Goal: Information Seeking & Learning: Learn about a topic

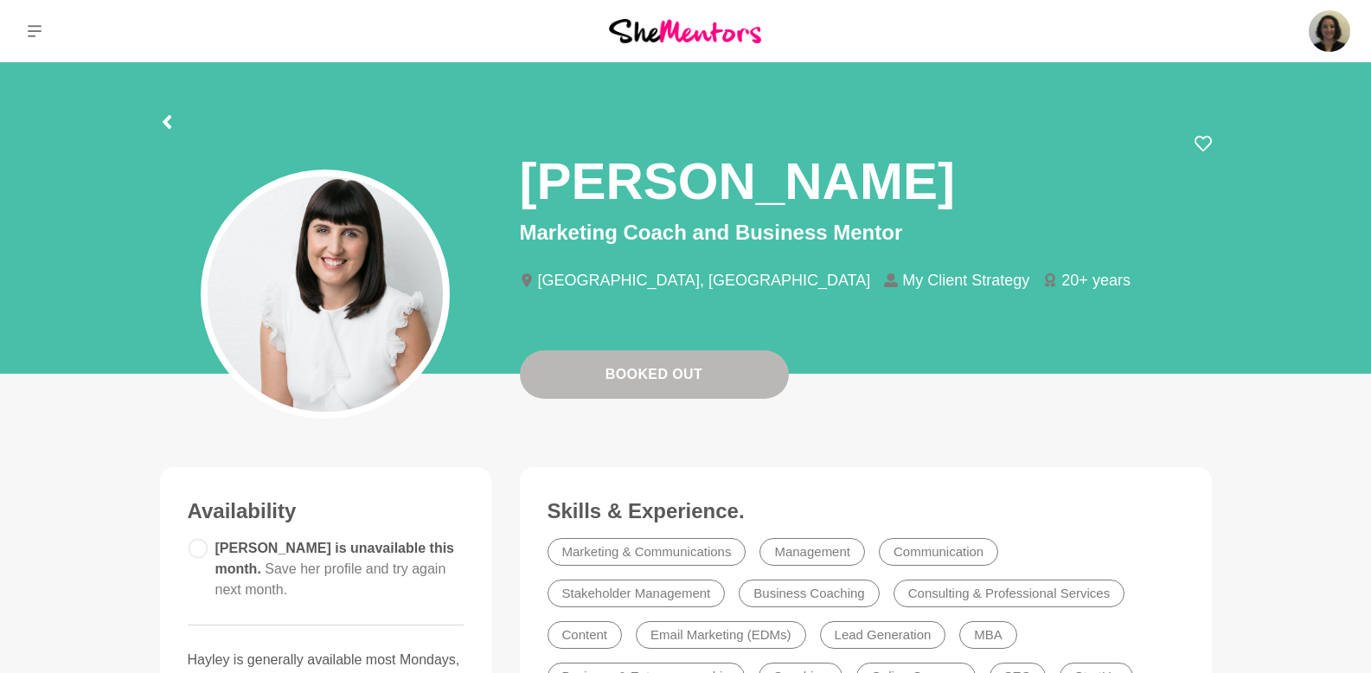
scroll to position [403, 0]
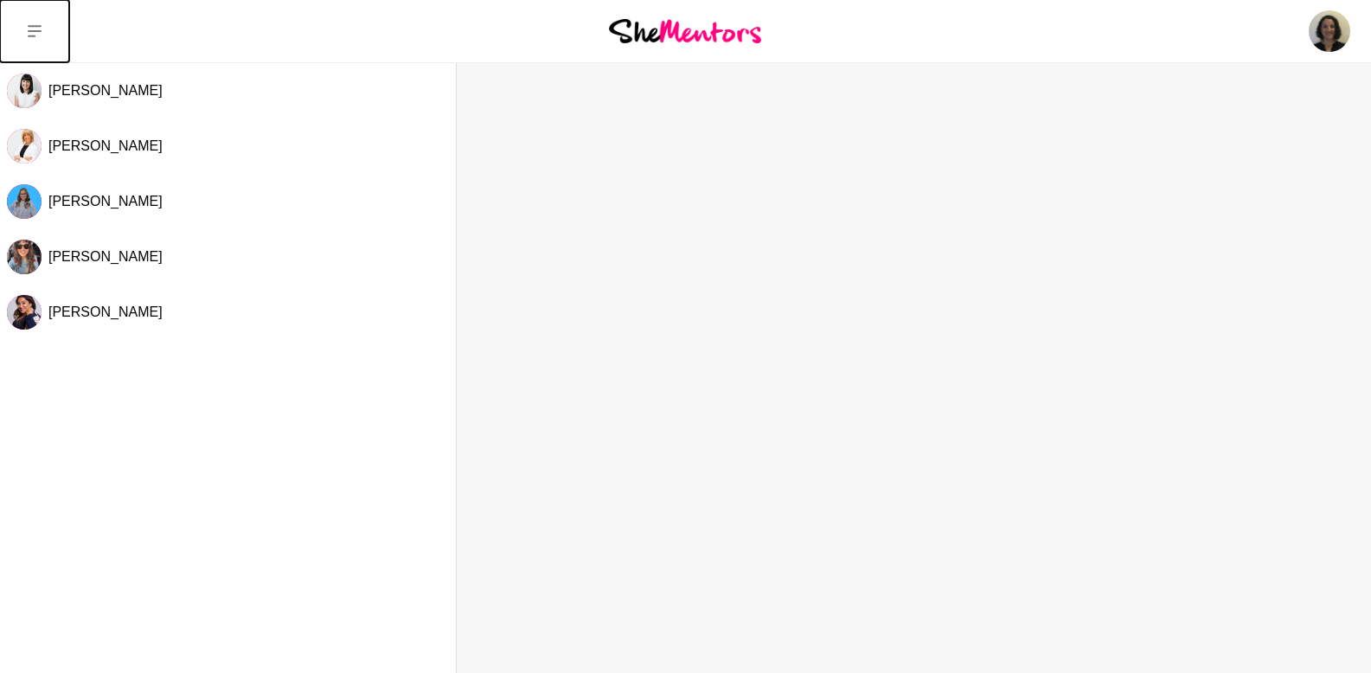
click at [29, 30] on icon at bounding box center [35, 31] width 14 height 12
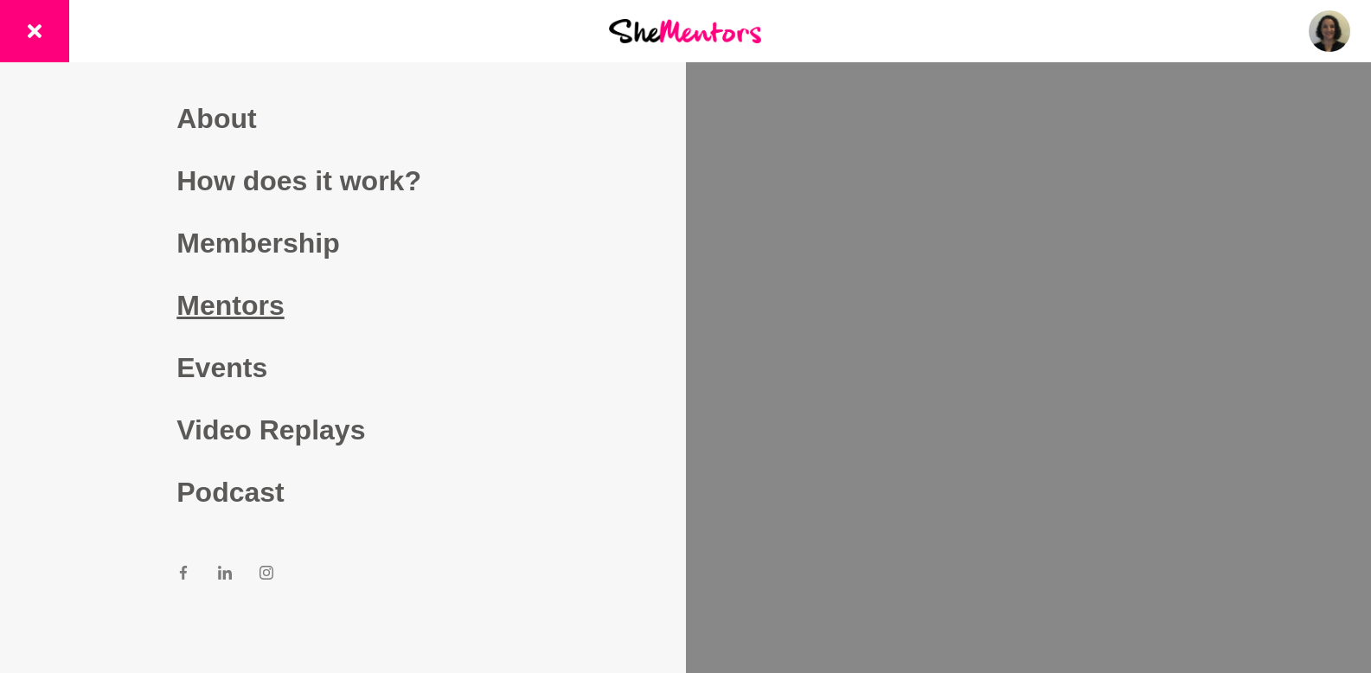
click at [240, 298] on link "Mentors" at bounding box center [342, 305] width 332 height 62
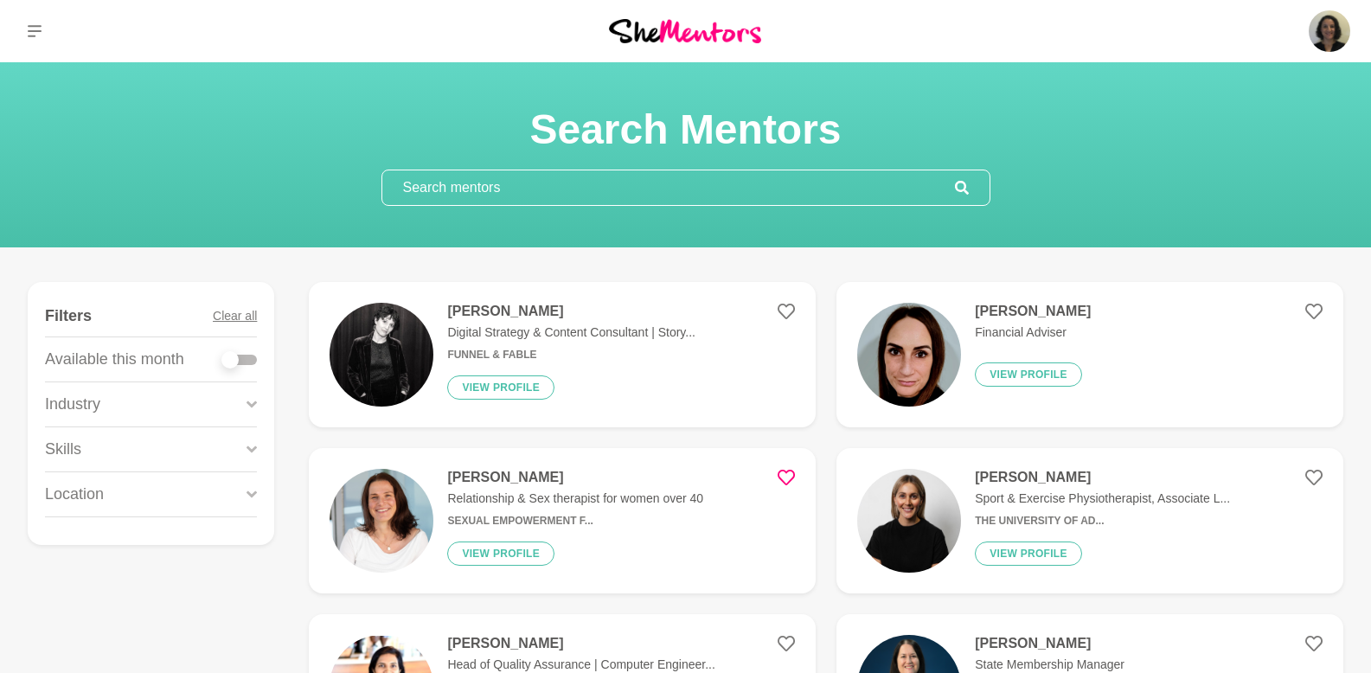
click at [549, 177] on input "text" at bounding box center [668, 187] width 573 height 35
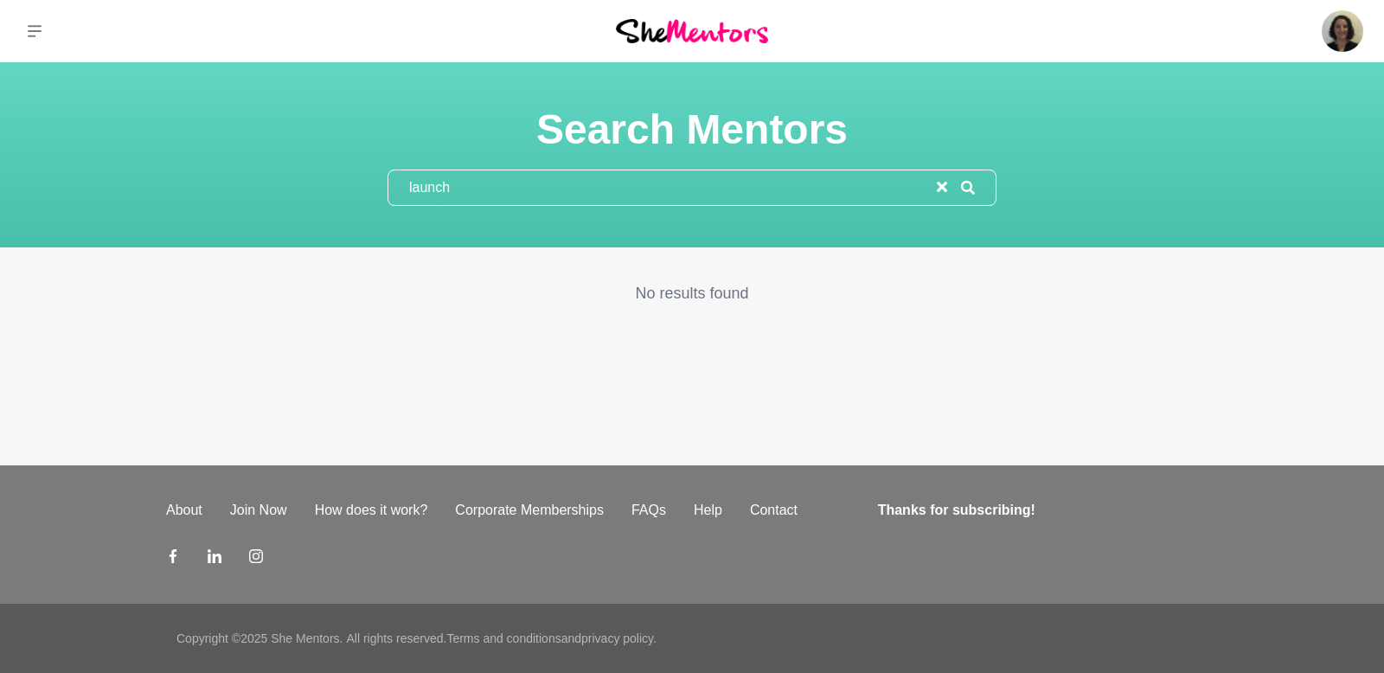
drag, startPoint x: 451, startPoint y: 188, endPoint x: 358, endPoint y: 186, distance: 93.4
click at [358, 186] on div "Search Mentors launch" at bounding box center [692, 155] width 1342 height 102
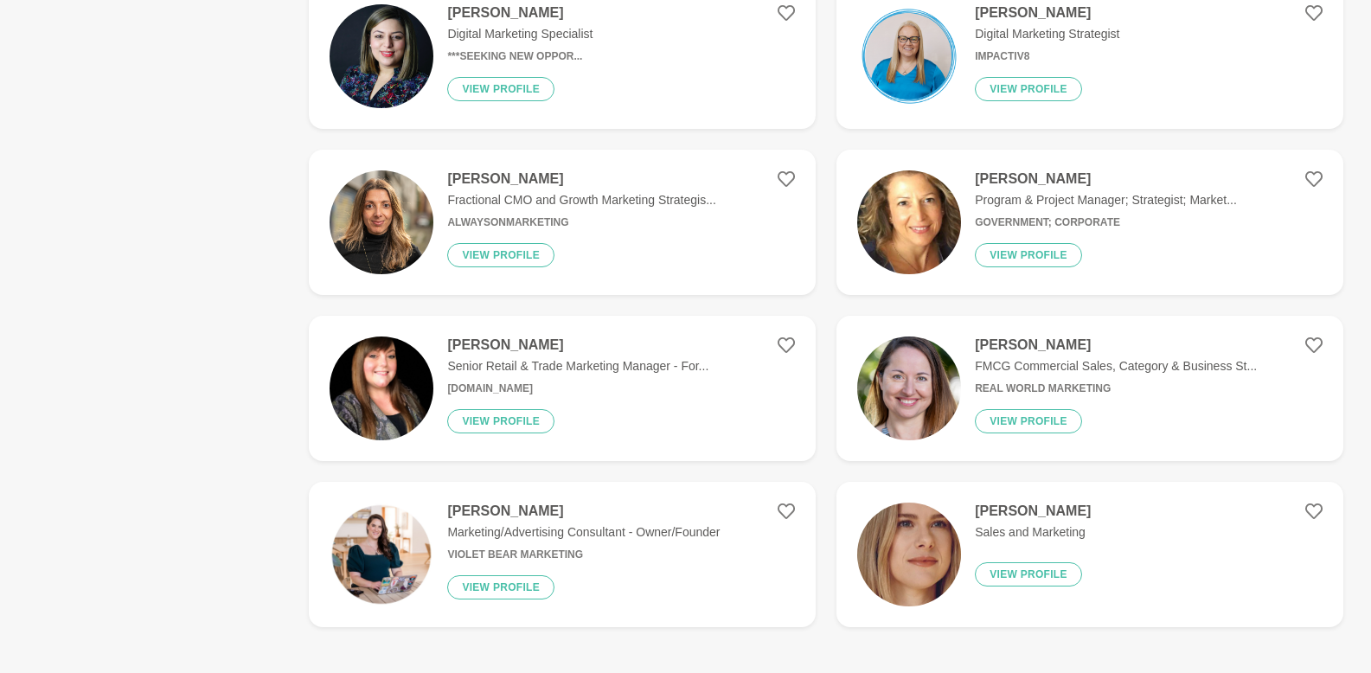
scroll to position [2984, 0]
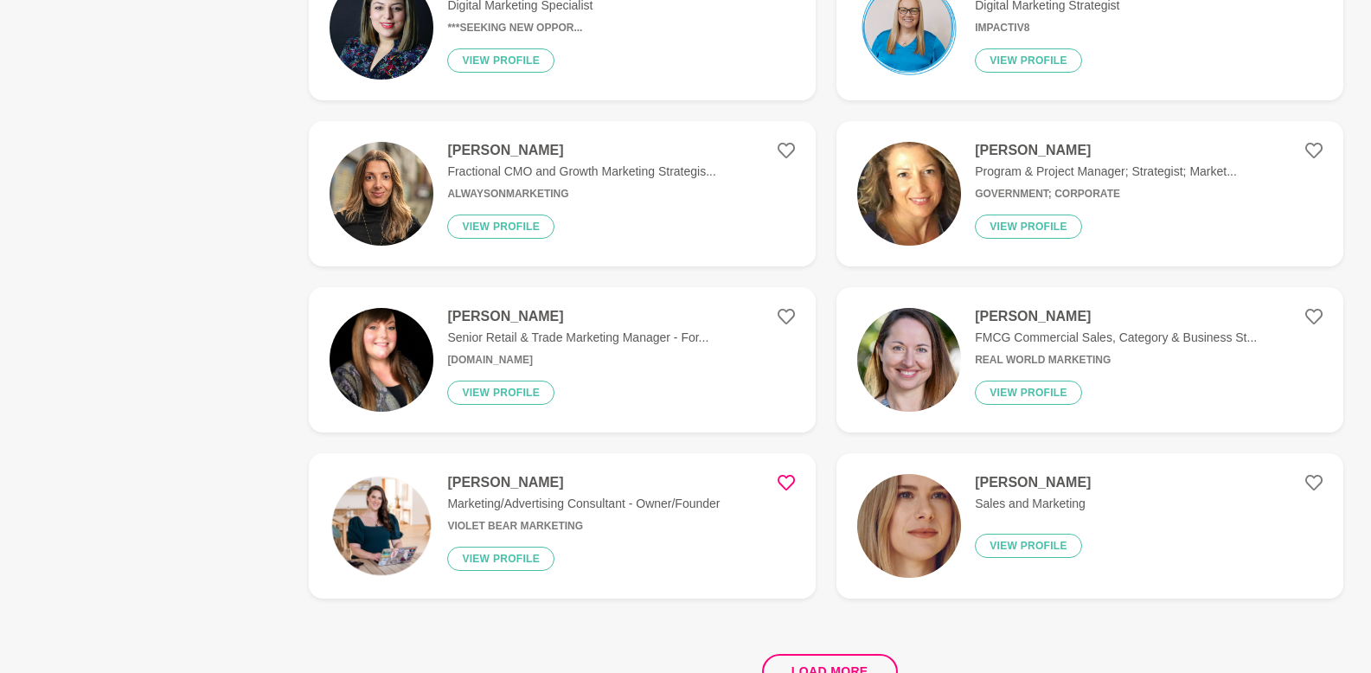
click at [783, 477] on icon at bounding box center [786, 482] width 17 height 17
click at [817, 667] on button "Load more" at bounding box center [830, 671] width 136 height 35
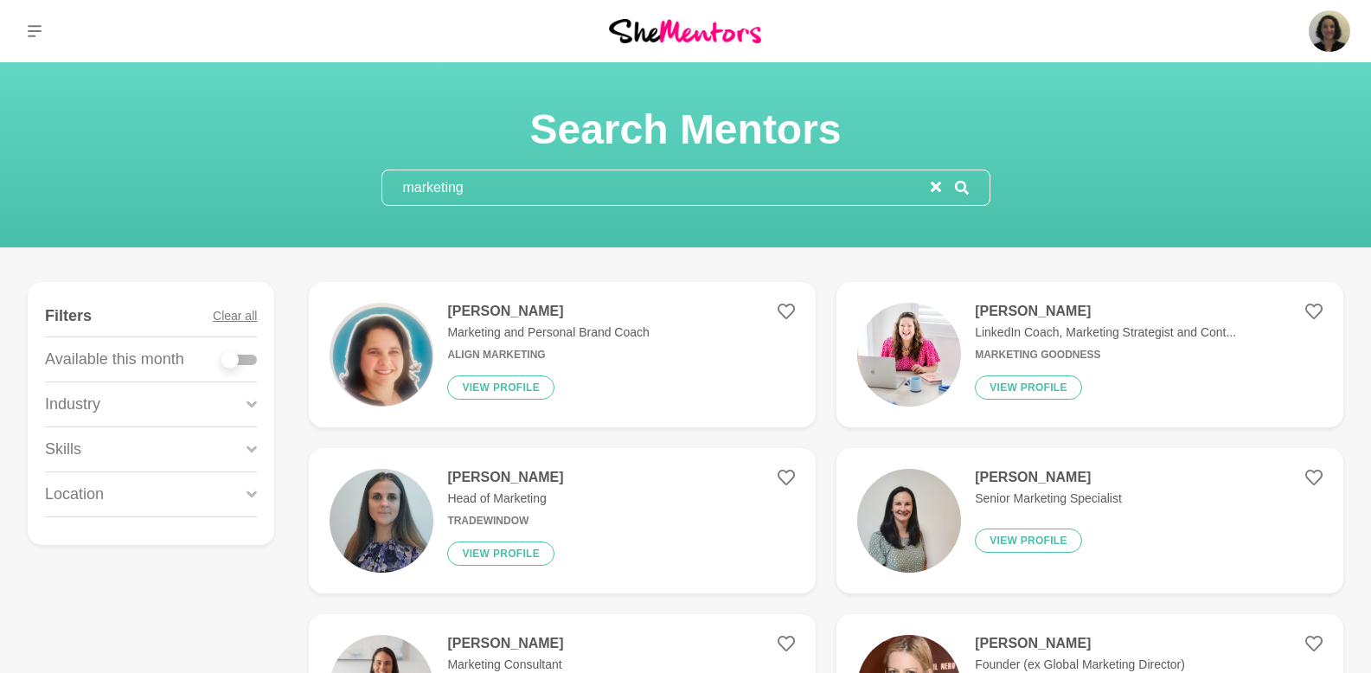
drag, startPoint x: 474, startPoint y: 190, endPoint x: 391, endPoint y: 174, distance: 84.6
click at [391, 174] on input "marketing" at bounding box center [656, 187] width 548 height 35
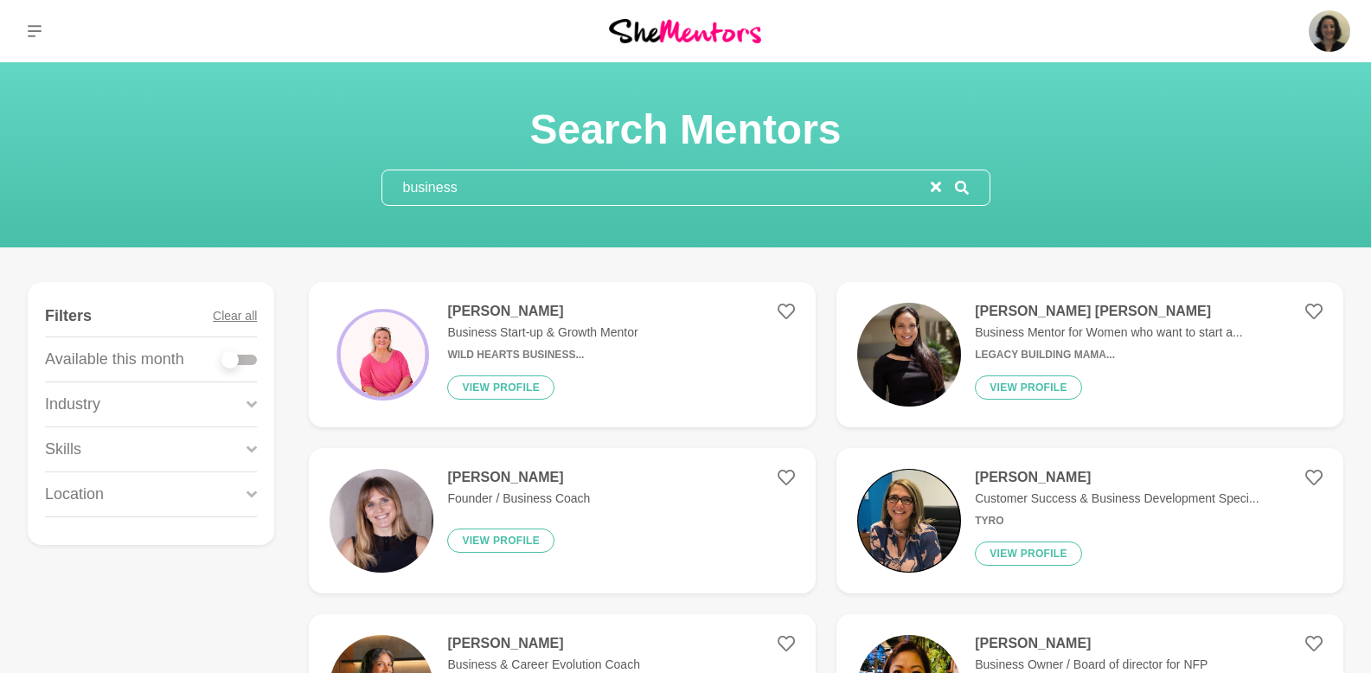
type input "business"
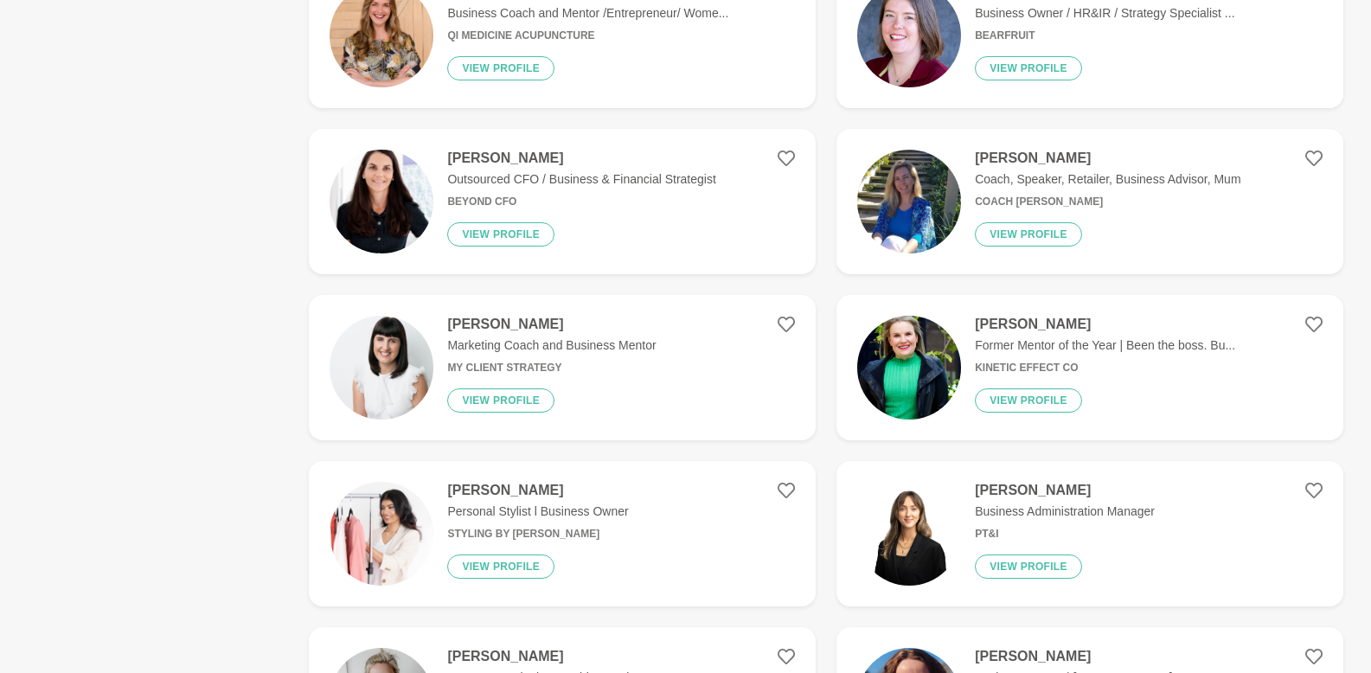
scroll to position [821, 0]
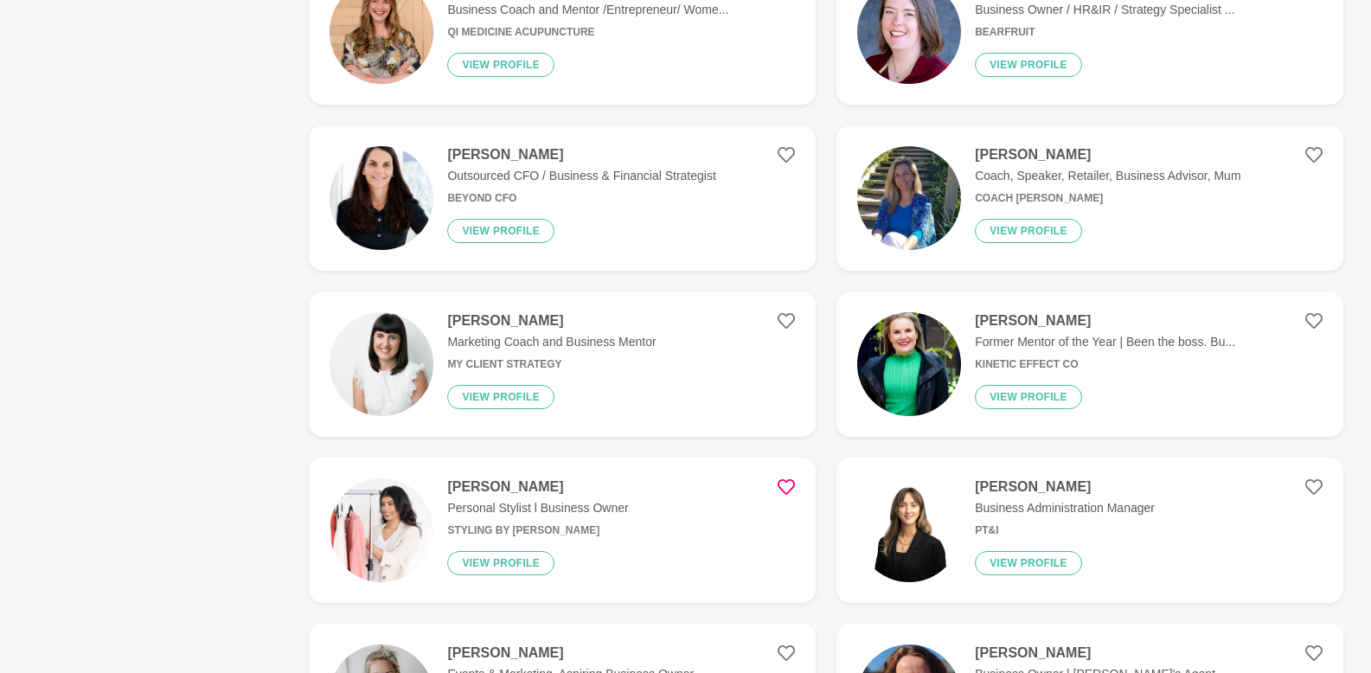
click at [790, 486] on icon at bounding box center [786, 486] width 17 height 17
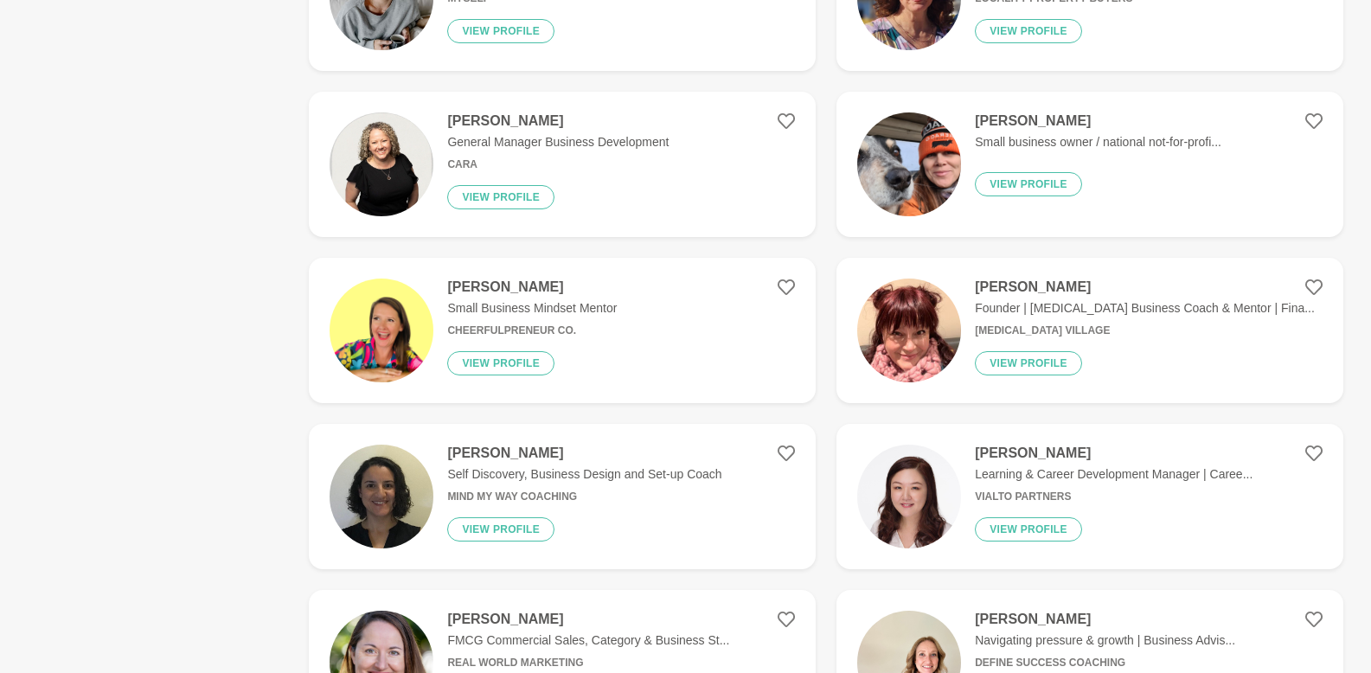
scroll to position [1565, 0]
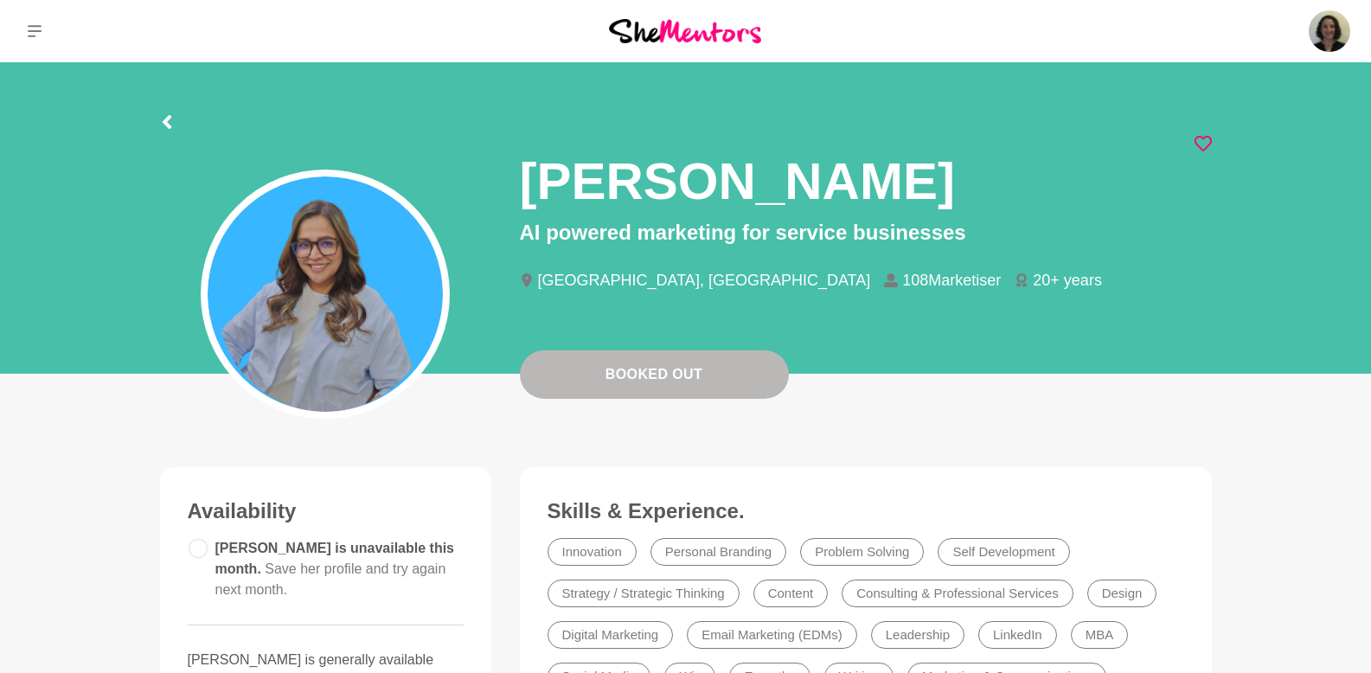
click at [1203, 144] on icon at bounding box center [1202, 143] width 17 height 17
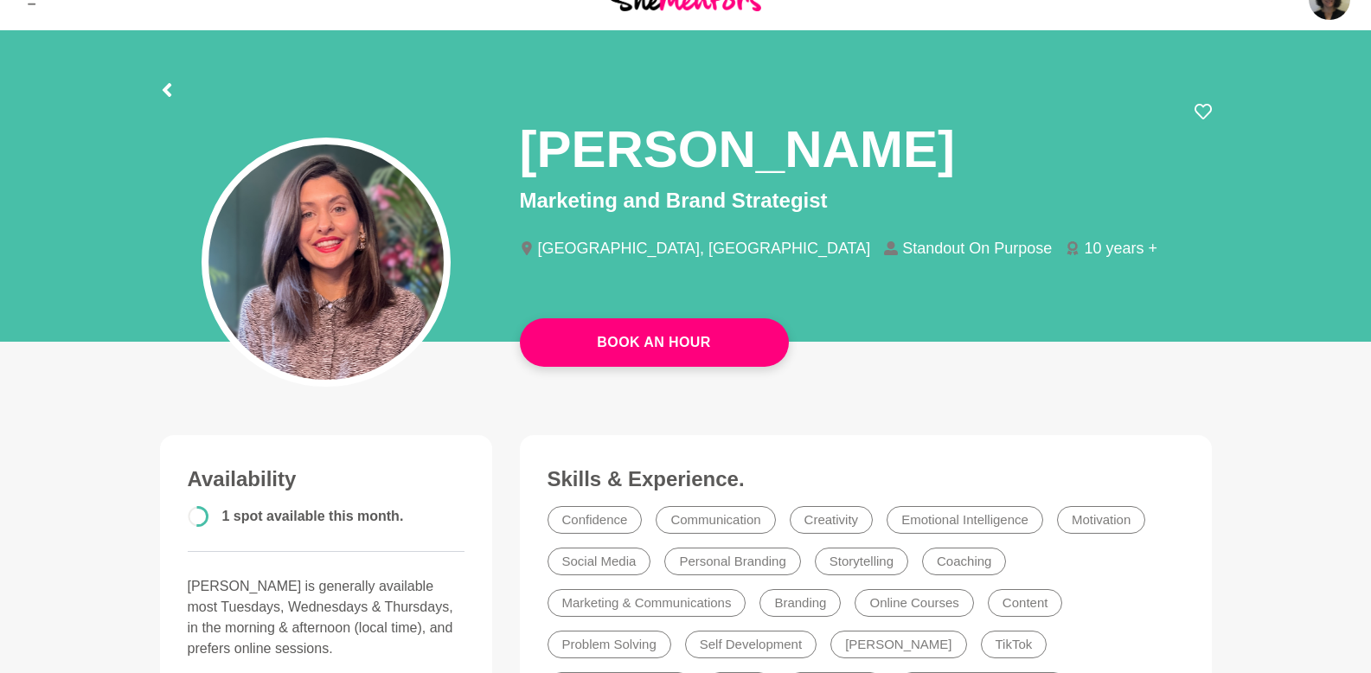
scroll to position [32, 0]
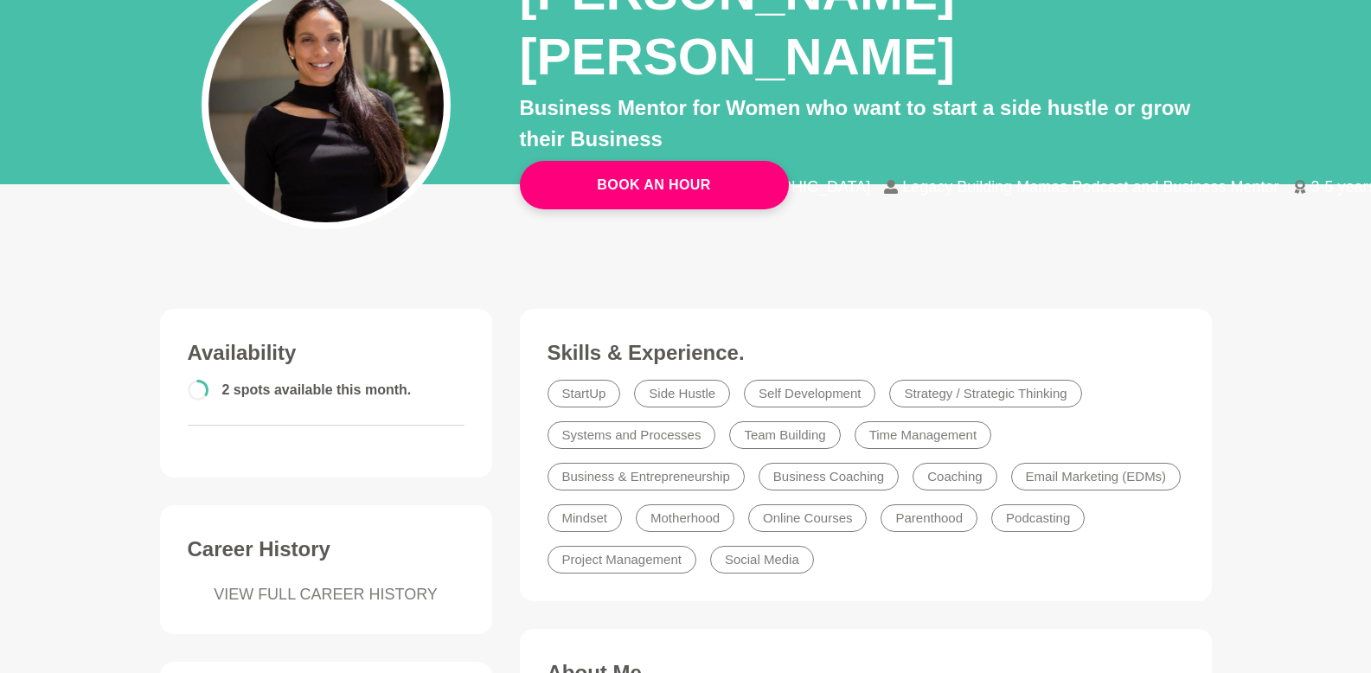
scroll to position [25, 0]
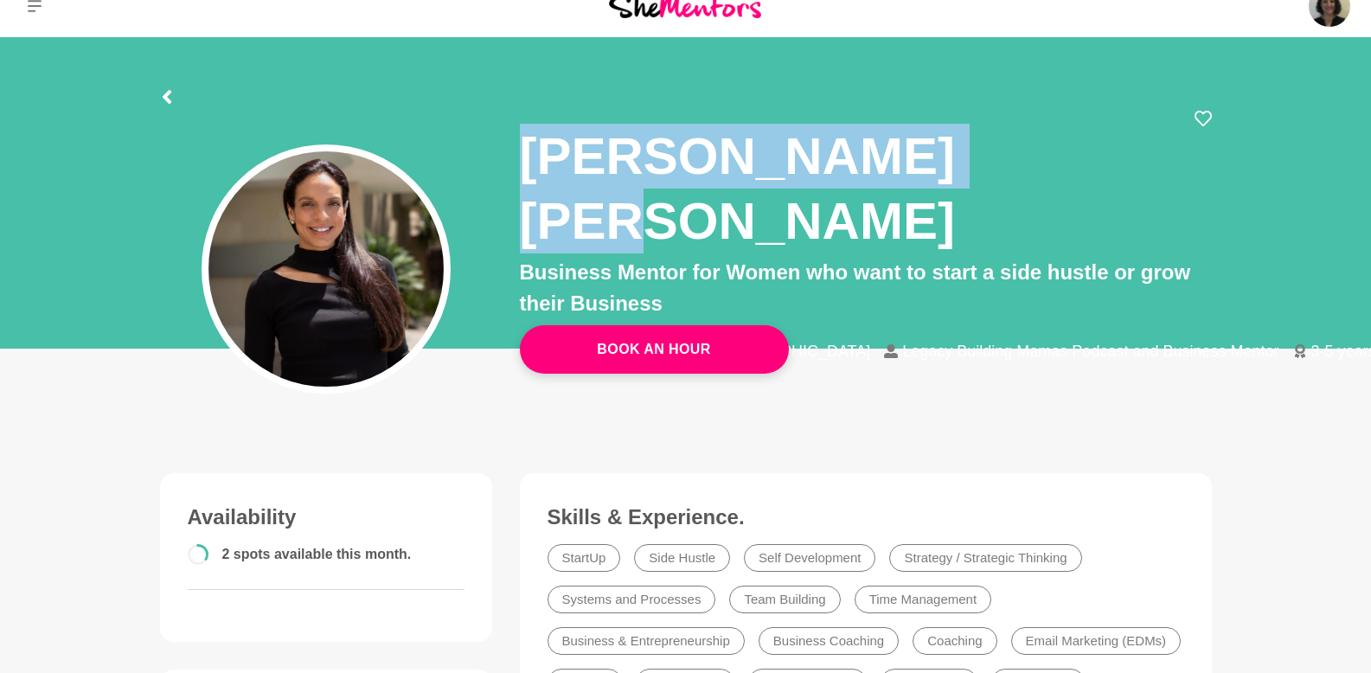
drag, startPoint x: 528, startPoint y: 156, endPoint x: 997, endPoint y: 152, distance: 468.8
click at [997, 152] on h1 "Evelyn Lopez Delon" at bounding box center [857, 189] width 675 height 130
copy h1 "Evelyn Lopez Delon"
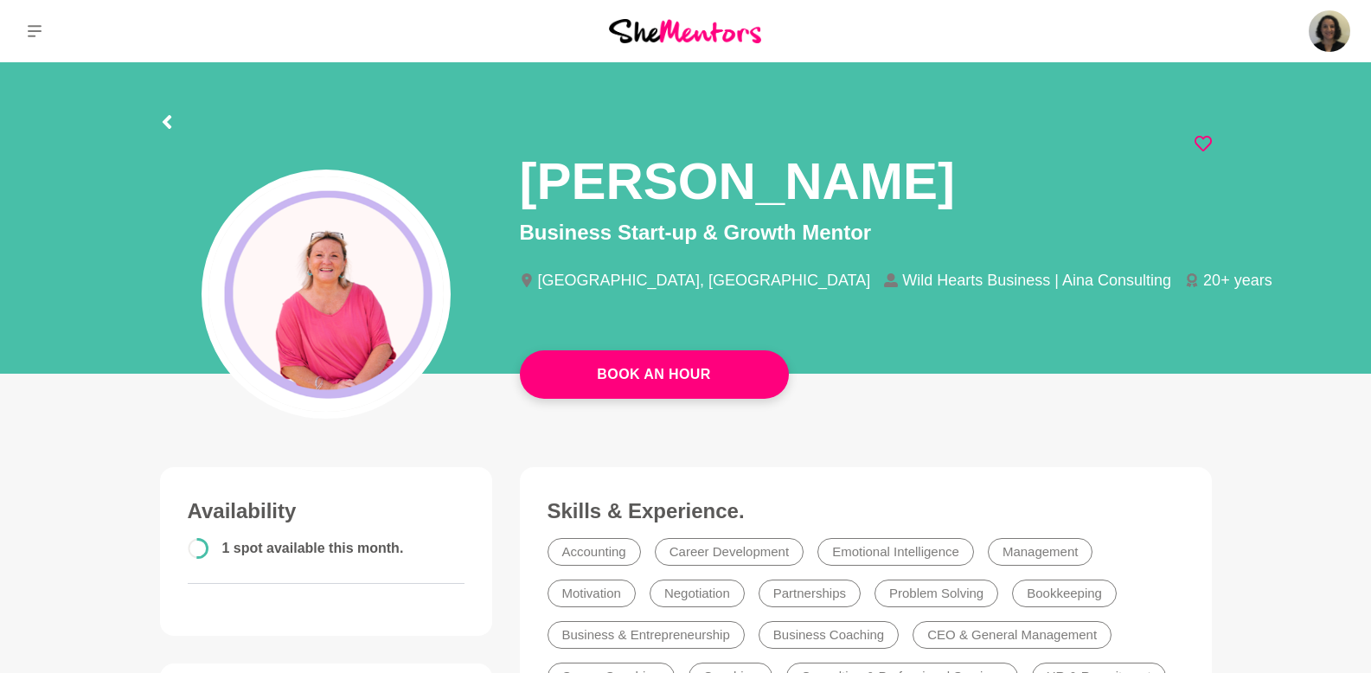
click at [1201, 144] on icon at bounding box center [1202, 143] width 17 height 17
